Goal: Browse casually: Explore the website without a specific task or goal

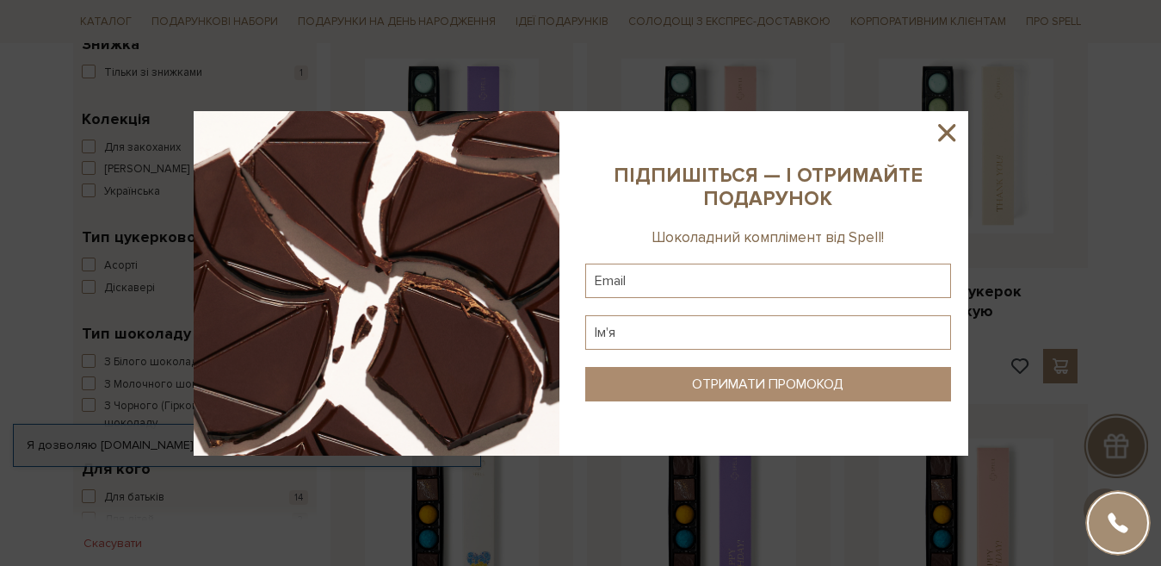
click at [954, 132] on icon at bounding box center [946, 132] width 29 height 29
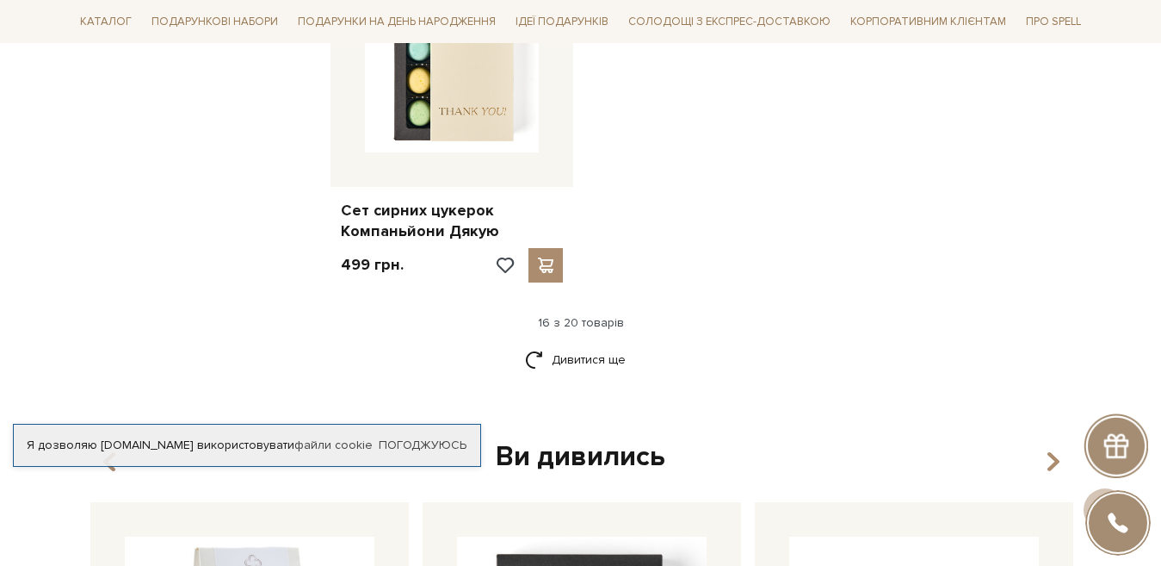
scroll to position [2283, 0]
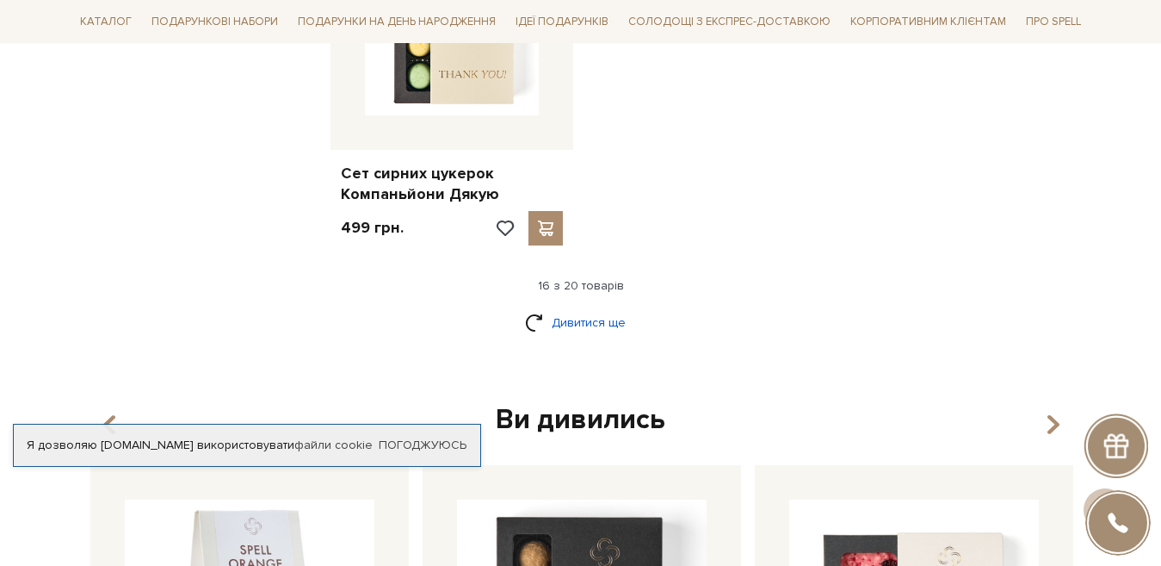
click at [611, 316] on link "Дивитися ще" at bounding box center [581, 322] width 112 height 30
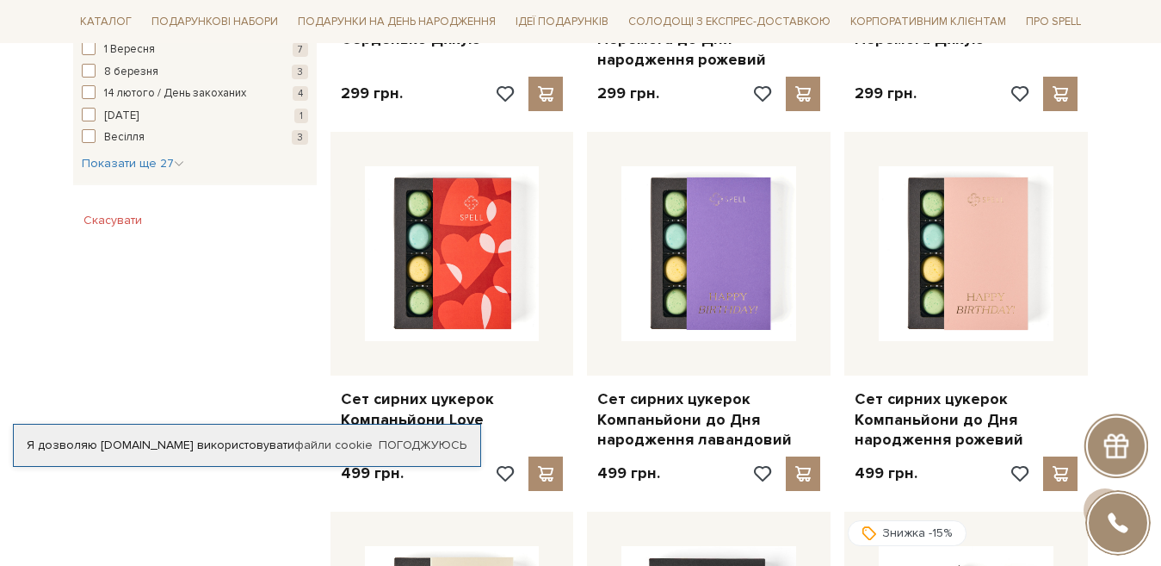
scroll to position [0, 0]
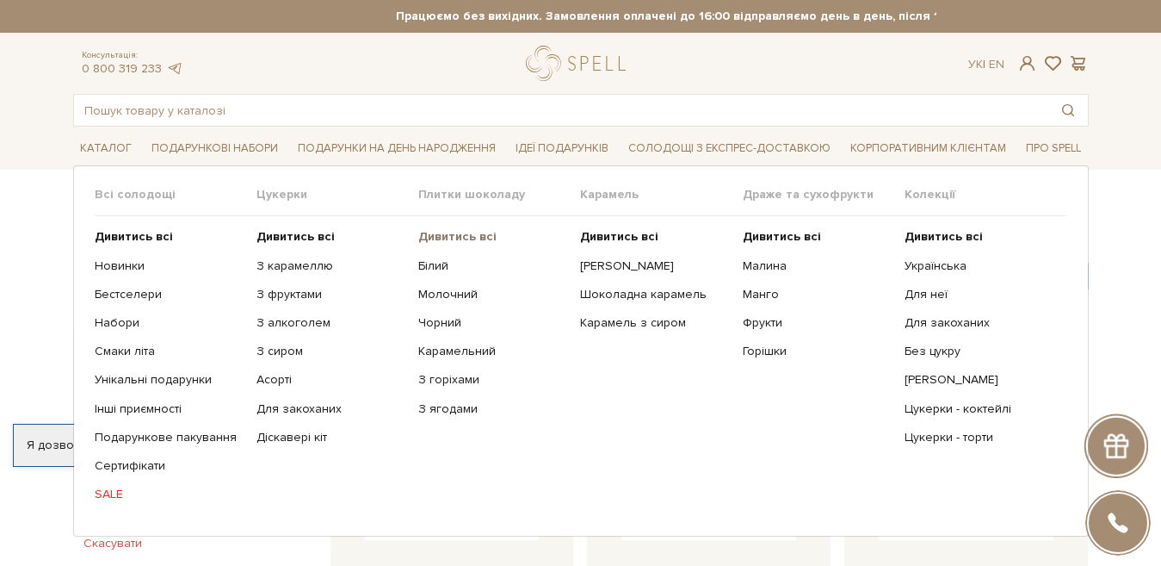
click at [463, 239] on b "Дивитись всі" at bounding box center [457, 236] width 78 height 15
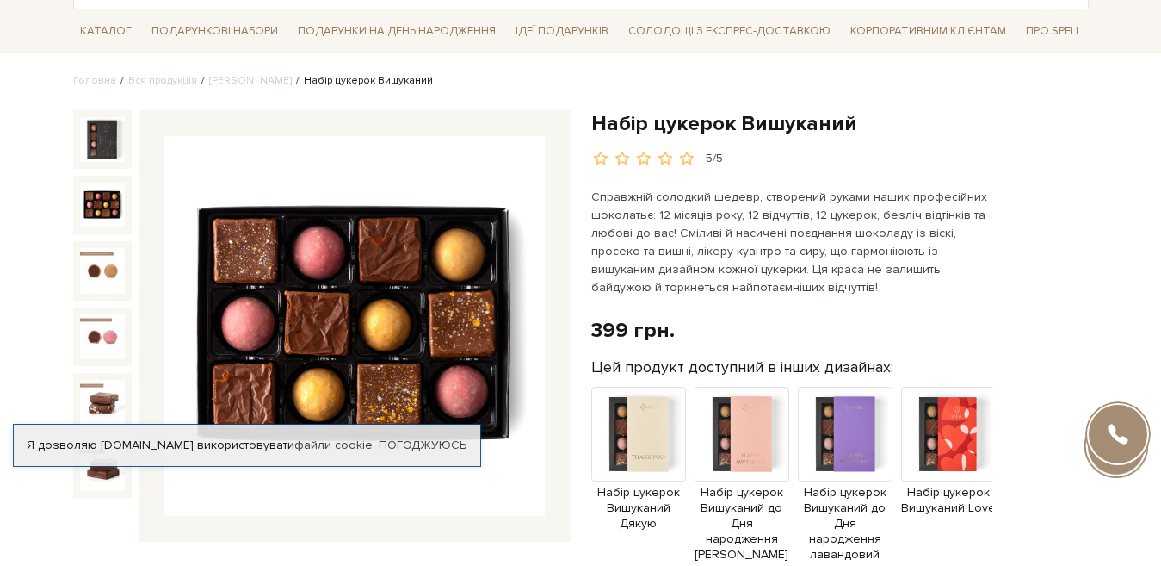
scroll to position [152, 0]
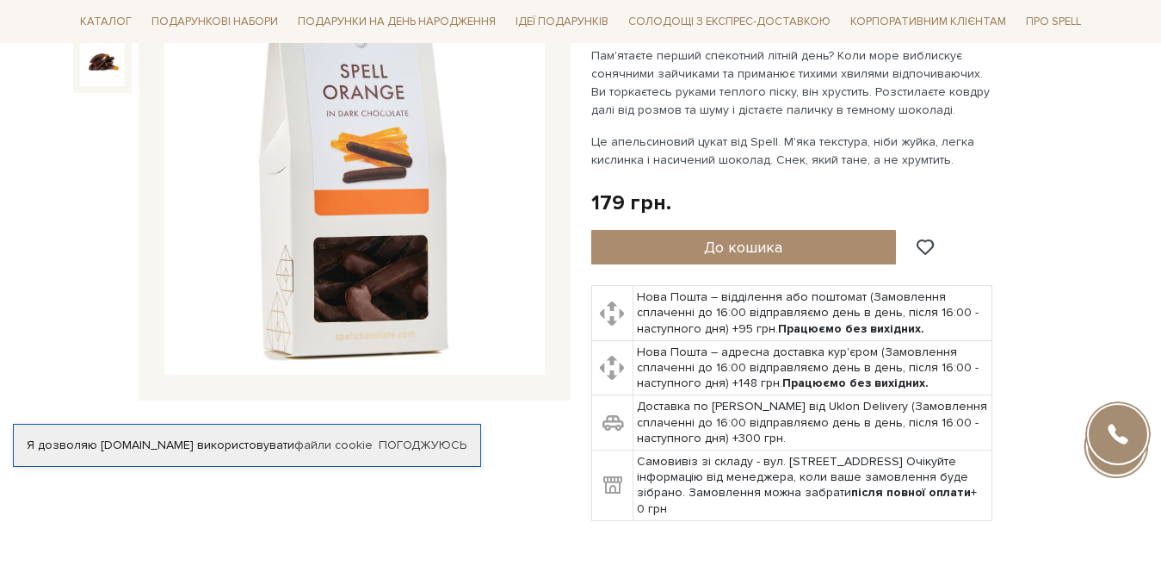
scroll to position [236, 0]
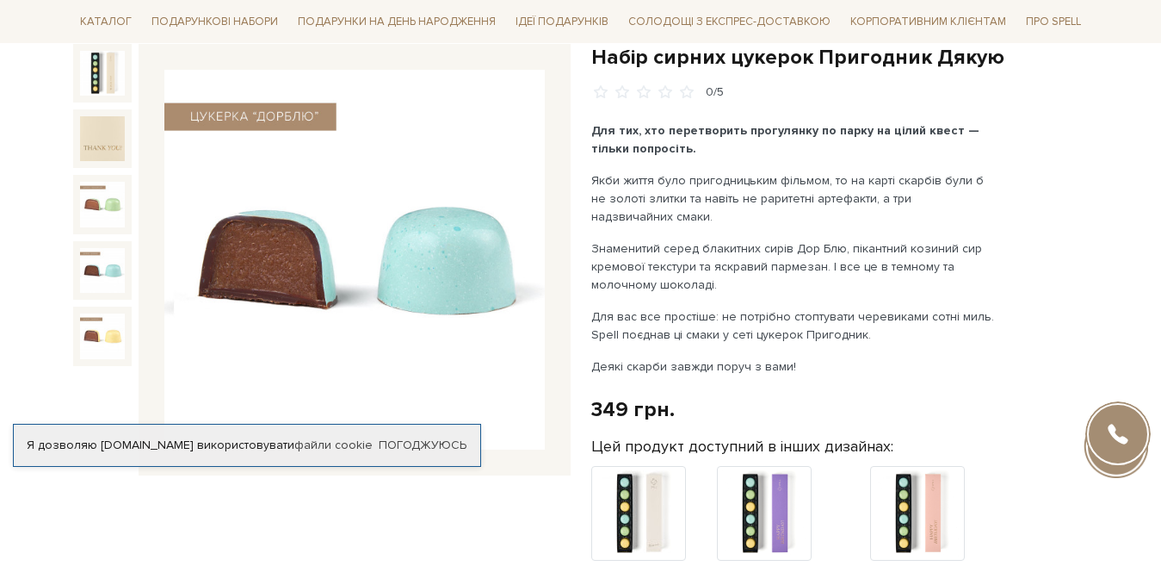
scroll to position [183, 0]
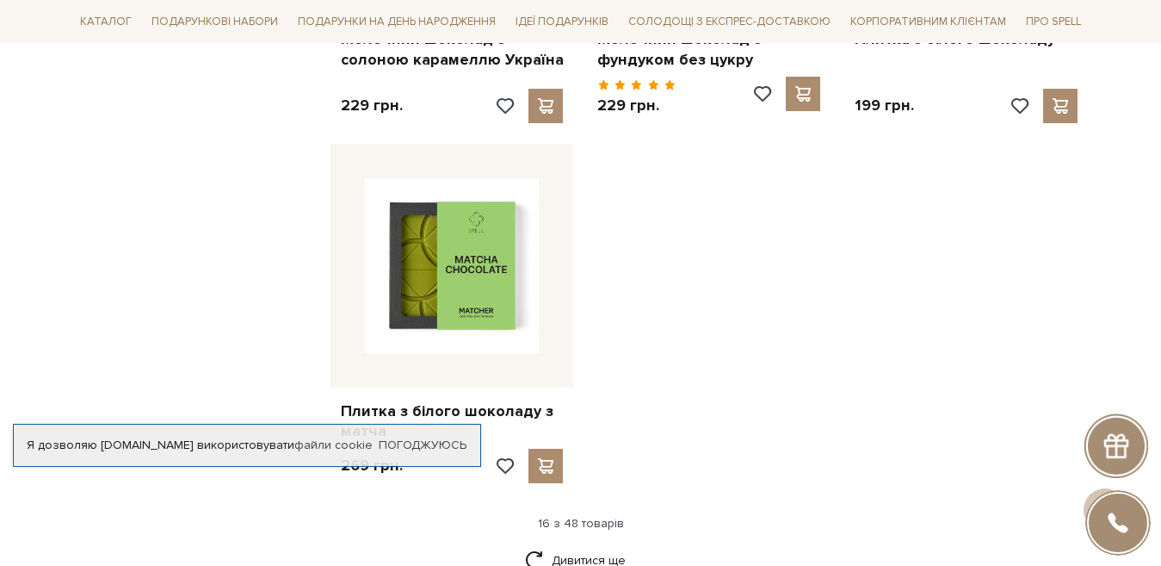
scroll to position [2238, 0]
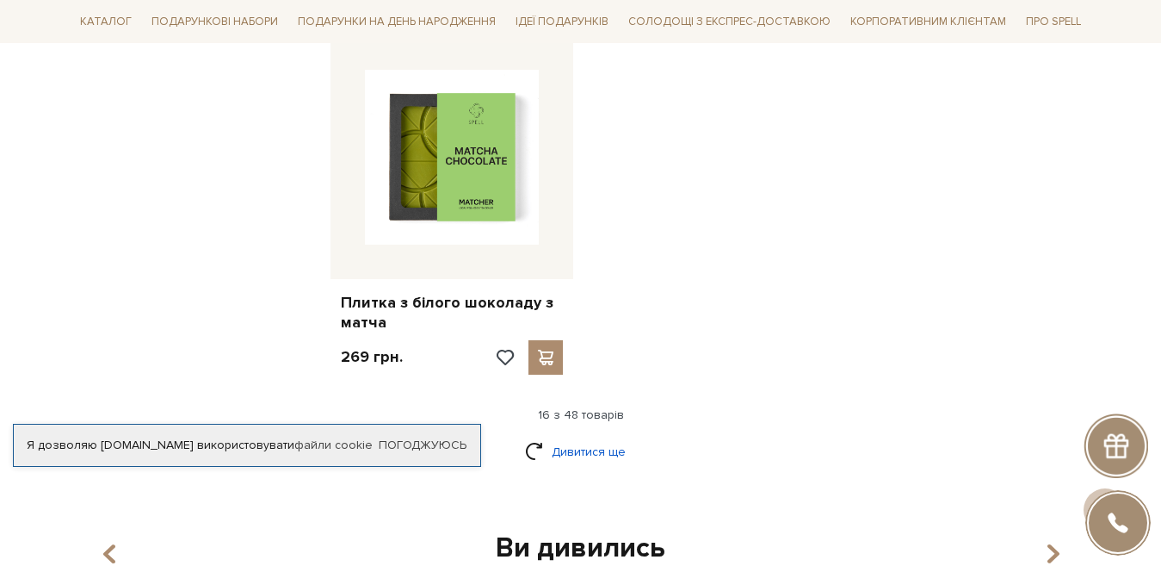
click at [573, 436] on link "Дивитися ще" at bounding box center [581, 451] width 112 height 30
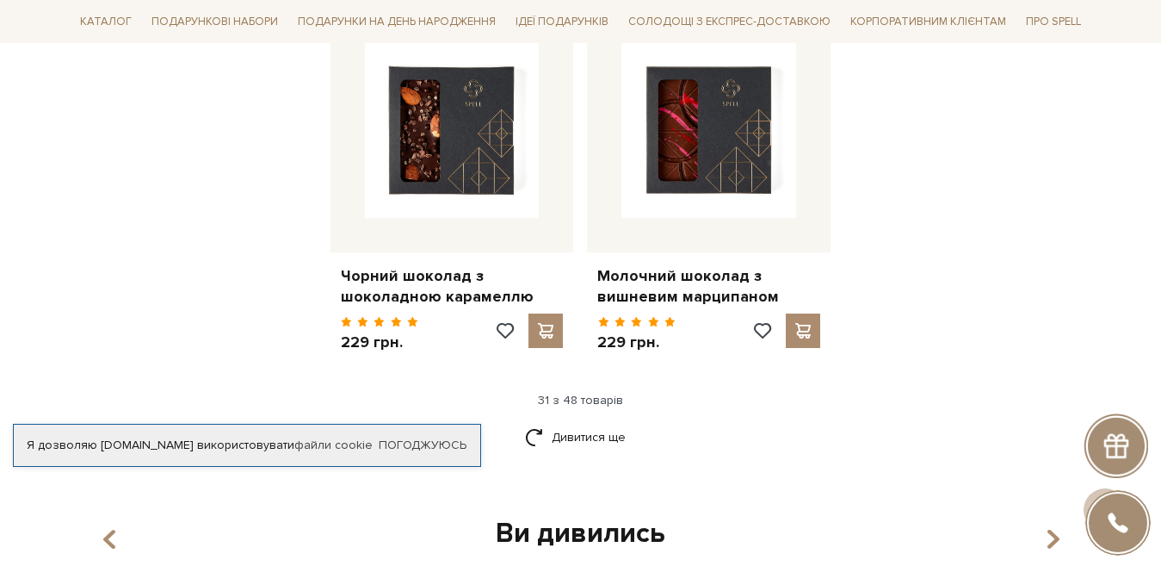
scroll to position [4235, 0]
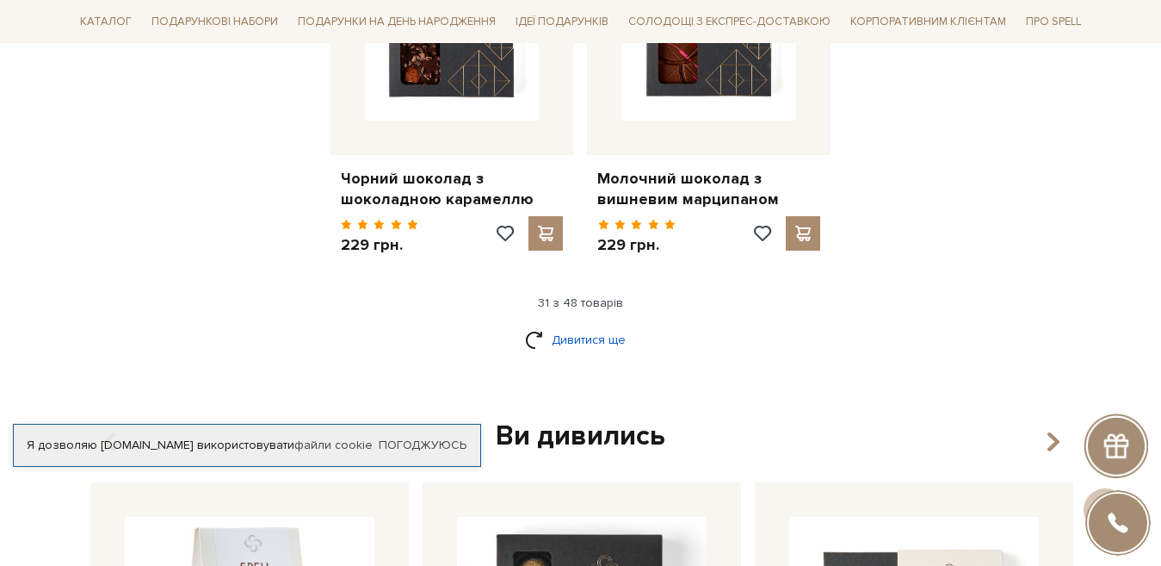
click at [587, 325] on link "Дивитися ще" at bounding box center [581, 340] width 112 height 30
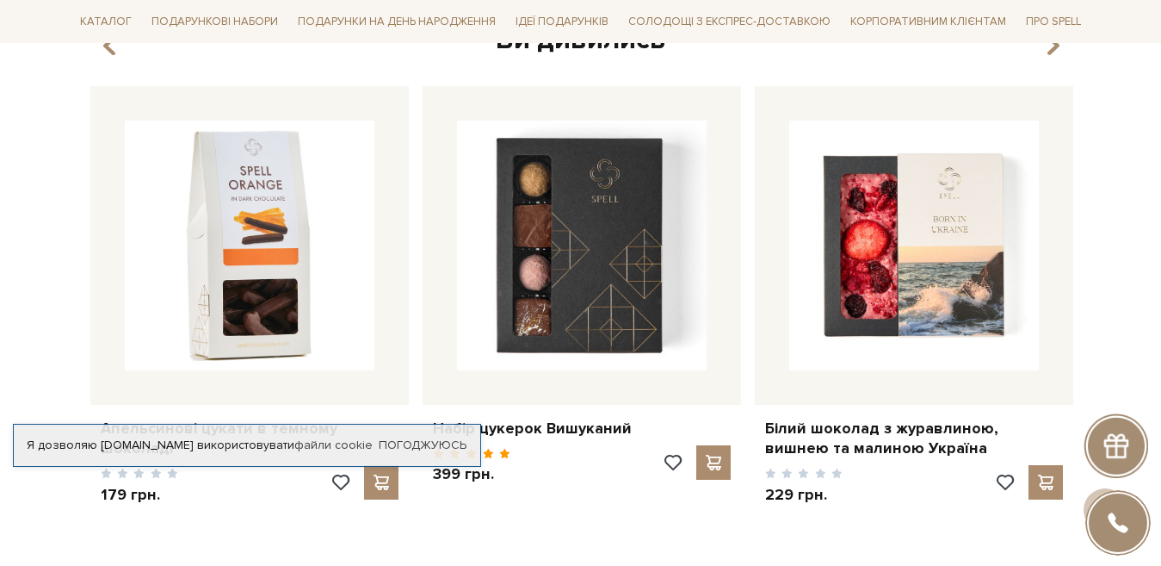
scroll to position [6558, 0]
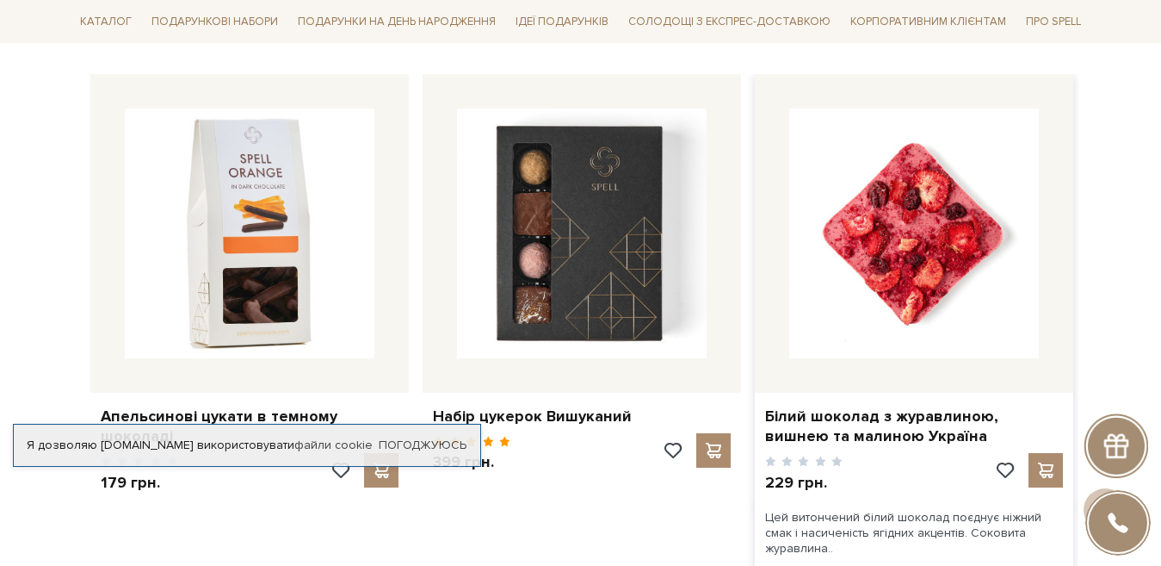
click at [886, 245] on img at bounding box center [914, 233] width 250 height 250
